Goal: Communication & Community: Answer question/provide support

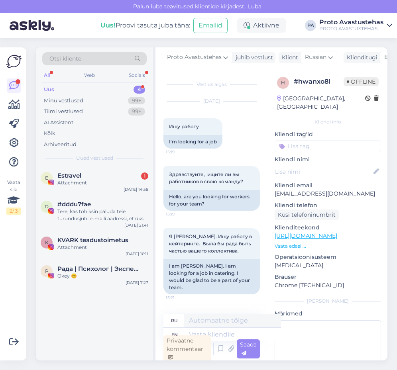
scroll to position [128, 0]
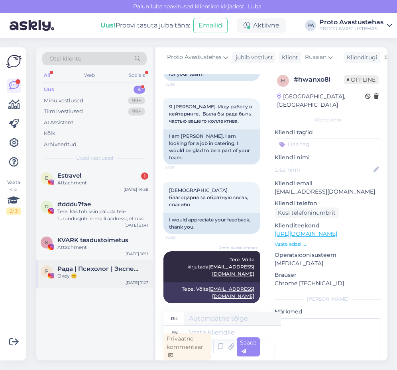
click at [79, 278] on div "Okey 😊" at bounding box center [102, 276] width 91 height 7
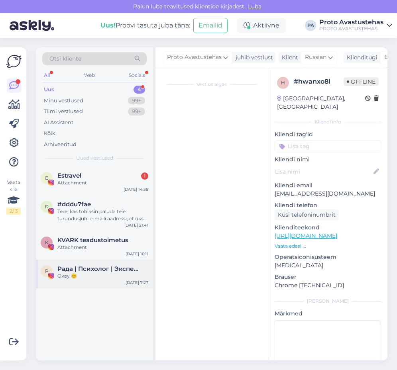
scroll to position [0, 0]
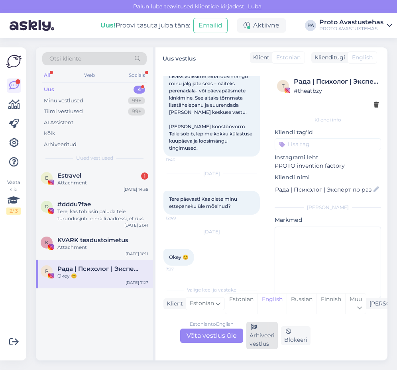
click at [258, 333] on div "Arhiveeri vestlus" at bounding box center [262, 336] width 32 height 28
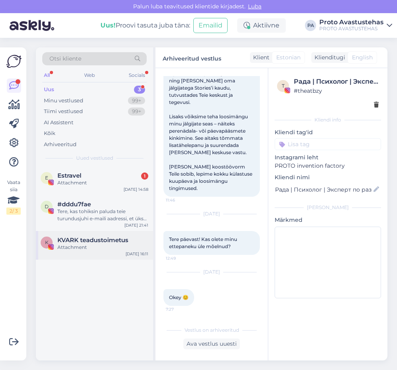
click at [103, 245] on div "Attachment" at bounding box center [102, 247] width 91 height 7
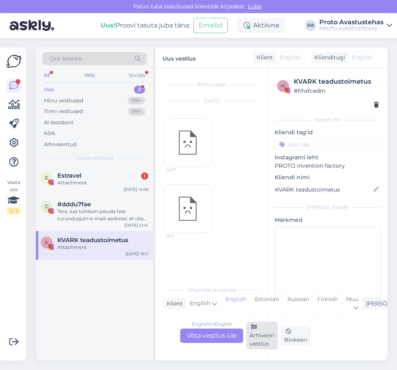
click at [259, 338] on div "Arhiveeri vestlus" at bounding box center [262, 336] width 32 height 28
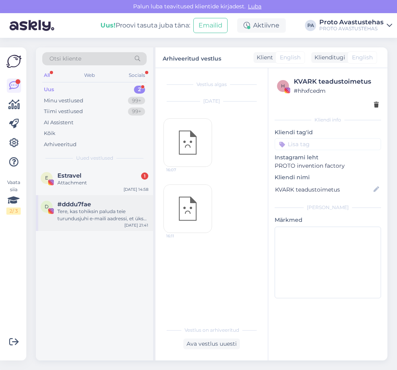
click at [76, 212] on div "Tere, kas tohiksin paluda teie turundusjuhi e-maili aadressi, et üks koostööpak…" at bounding box center [102, 215] width 91 height 14
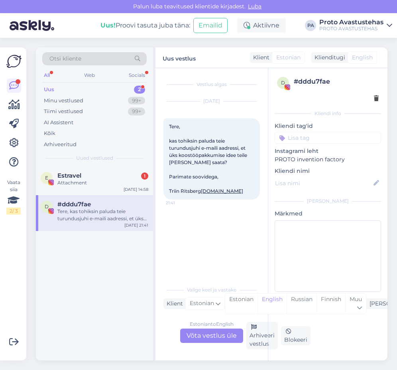
click at [229, 335] on div "Estonian to English Võta vestlus üle" at bounding box center [211, 336] width 63 height 14
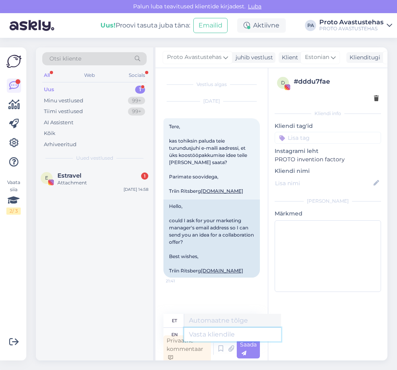
click at [236, 333] on textarea at bounding box center [232, 335] width 97 height 14
type textarea "Tere."
type textarea "Tere. V"
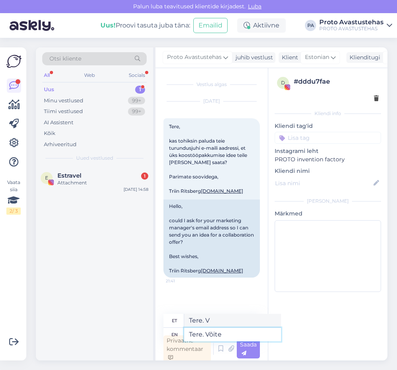
type textarea "Tere. Võite k"
type textarea "Tere. Võite"
type textarea "Tere. Võite kirjutada"
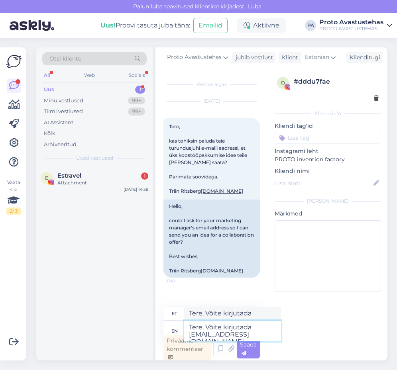
type textarea "Tere. Võite kirjutada [EMAIL_ADDRESS][DOMAIN_NAME]"
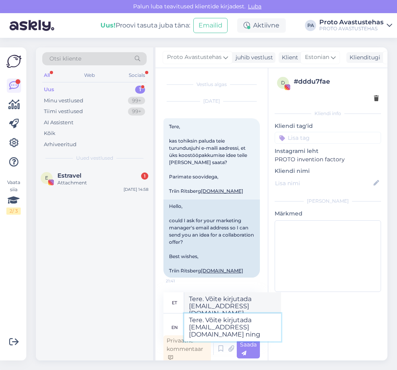
type textarea "Tere. Võite kirjutada [EMAIL_ADDRESS][DOMAIN_NAME] ning T"
type textarea "Tere. Võite kirjutada [EMAIL_ADDRESS][DOMAIN_NAME] ning"
type textarea "Tere. Võite kirjutada [EMAIL_ADDRESS][DOMAIN_NAME] ning Teie k"
type textarea "Tere. Võite kirjutada [EMAIL_ADDRESS][DOMAIN_NAME] ning Teie"
type textarea "Tere. Võite kirjutada [EMAIL_ADDRESS][DOMAIN_NAME] ning [PERSON_NAME] e"
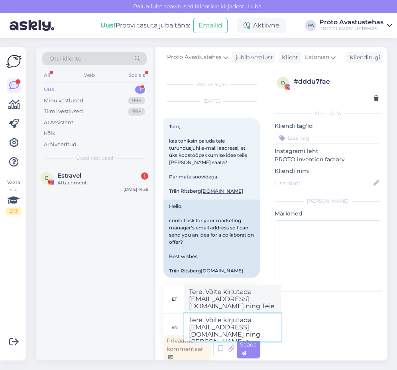
type textarea "Tere. Võite kirjutada [EMAIL_ADDRESS][DOMAIN_NAME] [PERSON_NAME] kiri"
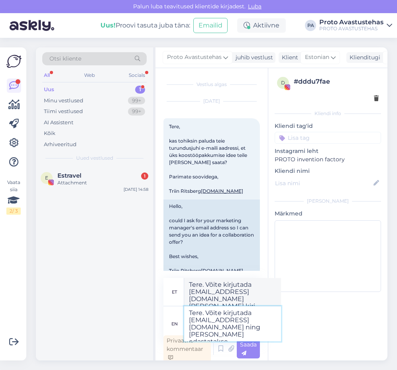
type textarea "Tere. Võite kirjutada [EMAIL_ADDRESS][DOMAIN_NAME] ning [PERSON_NAME] edastatak…"
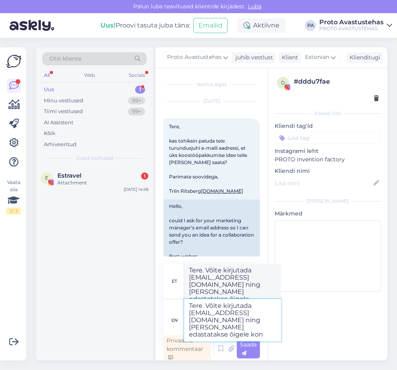
type textarea "Tere. Võite kirjutada [EMAIL_ADDRESS][DOMAIN_NAME] ning [PERSON_NAME] edastatak…"
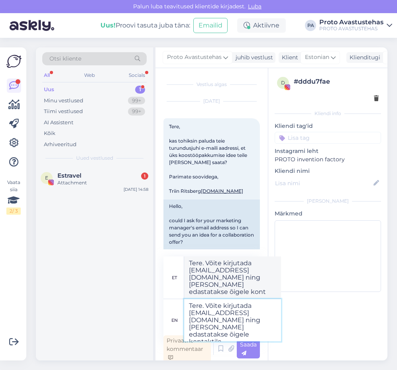
type textarea "Tere. Võite kirjutada [EMAIL_ADDRESS][DOMAIN_NAME] ning [PERSON_NAME] edastatak…"
click at [256, 351] on div "Saada" at bounding box center [248, 349] width 23 height 19
click at [65, 183] on div "Attachment" at bounding box center [102, 182] width 91 height 7
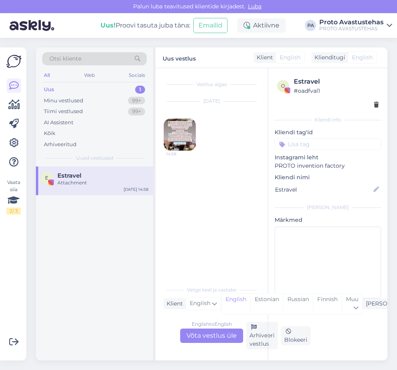
click at [184, 137] on img at bounding box center [180, 135] width 32 height 32
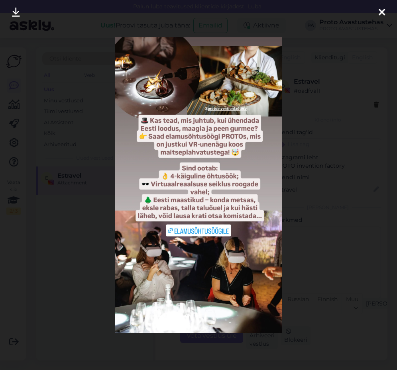
click at [383, 10] on icon at bounding box center [382, 13] width 6 height 10
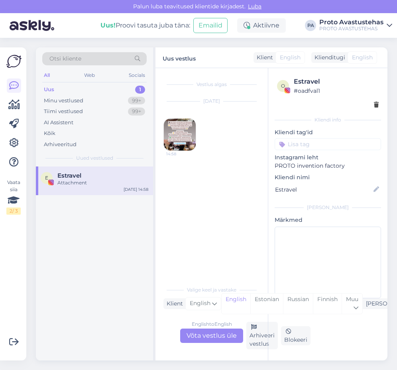
click at [49, 87] on div "Uus" at bounding box center [49, 90] width 10 height 8
